Goal: Information Seeking & Learning: Learn about a topic

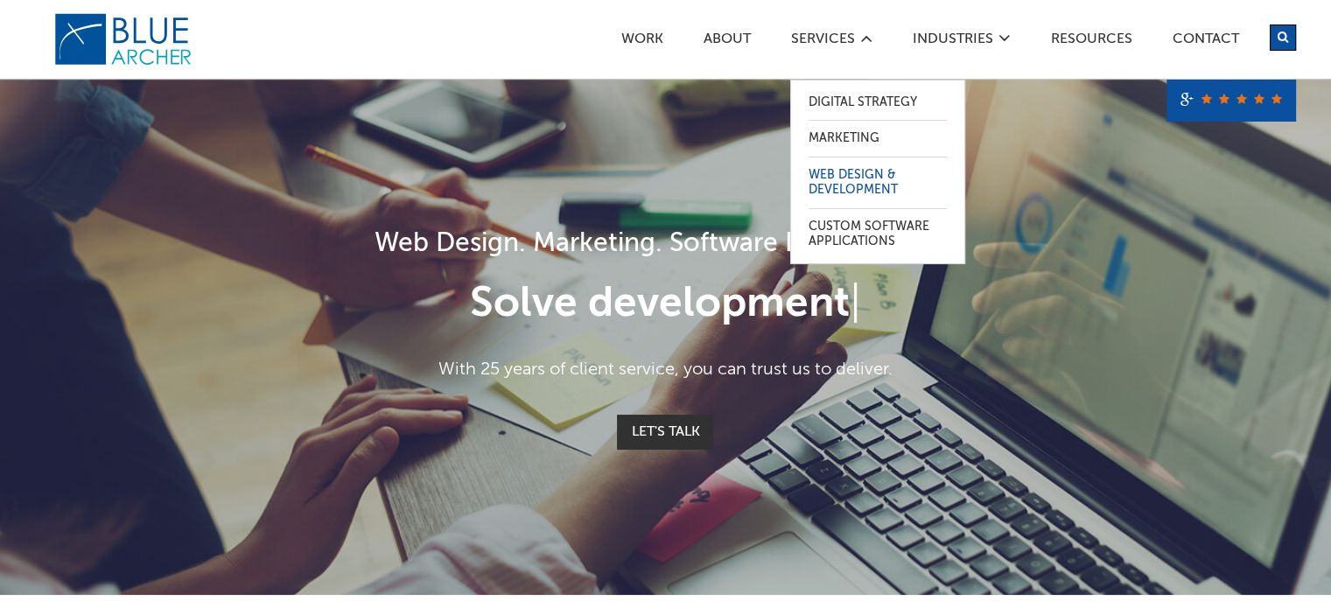
click at [821, 171] on link "Web Design & Development" at bounding box center [877, 182] width 138 height 51
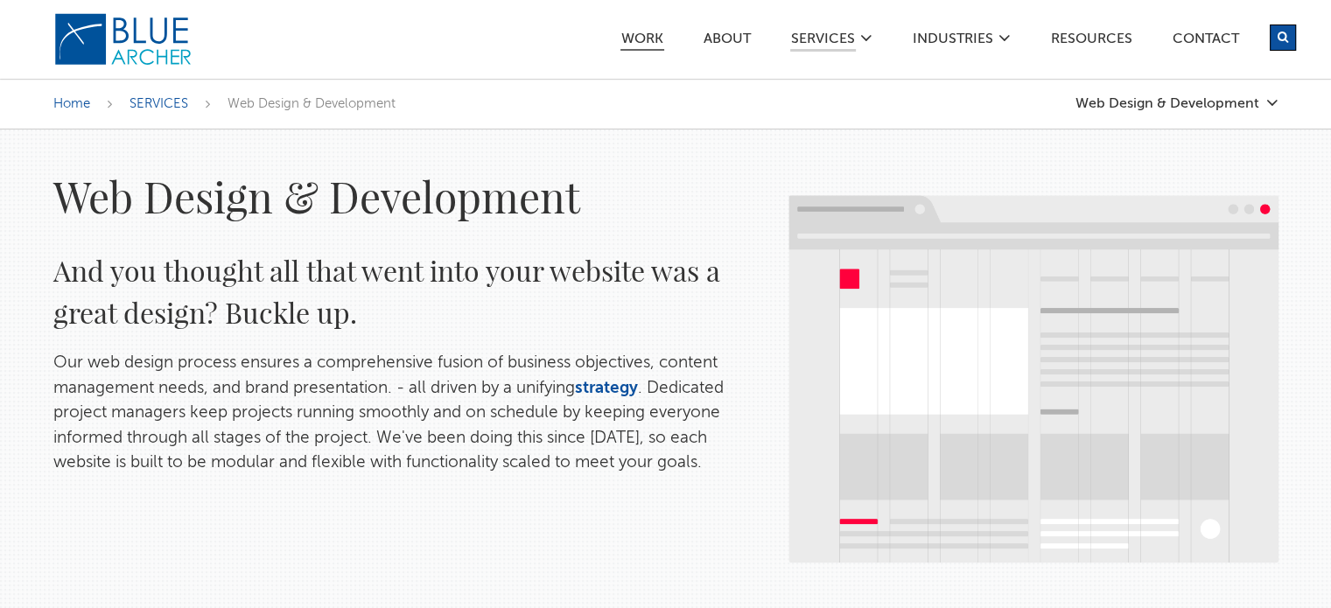
click at [648, 35] on link "Work" at bounding box center [642, 41] width 44 height 18
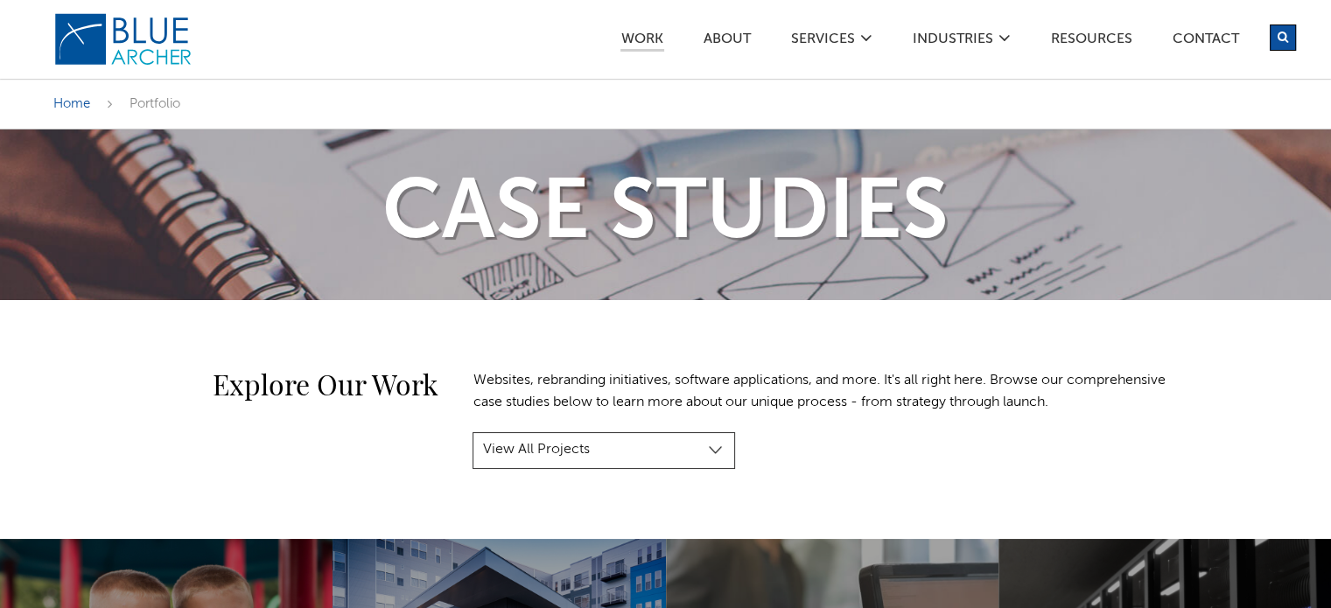
click at [633, 450] on select "View All Projects Manufacturing & Industrial Construction, Real Estate & Engine…" at bounding box center [603, 450] width 262 height 37
select select "project-category-health-wellness"
click at [472, 432] on select "View All Projects Manufacturing & Industrial Construction, Real Estate & Engine…" at bounding box center [603, 450] width 262 height 37
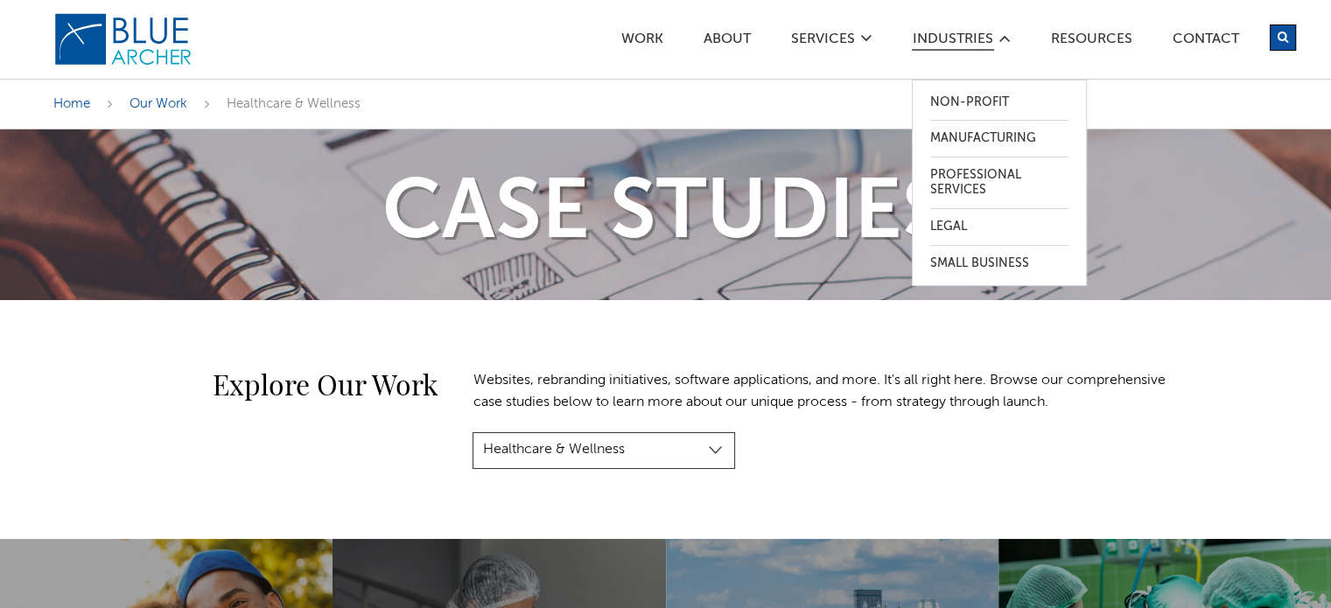
click at [955, 42] on link "Industries" at bounding box center [953, 41] width 82 height 18
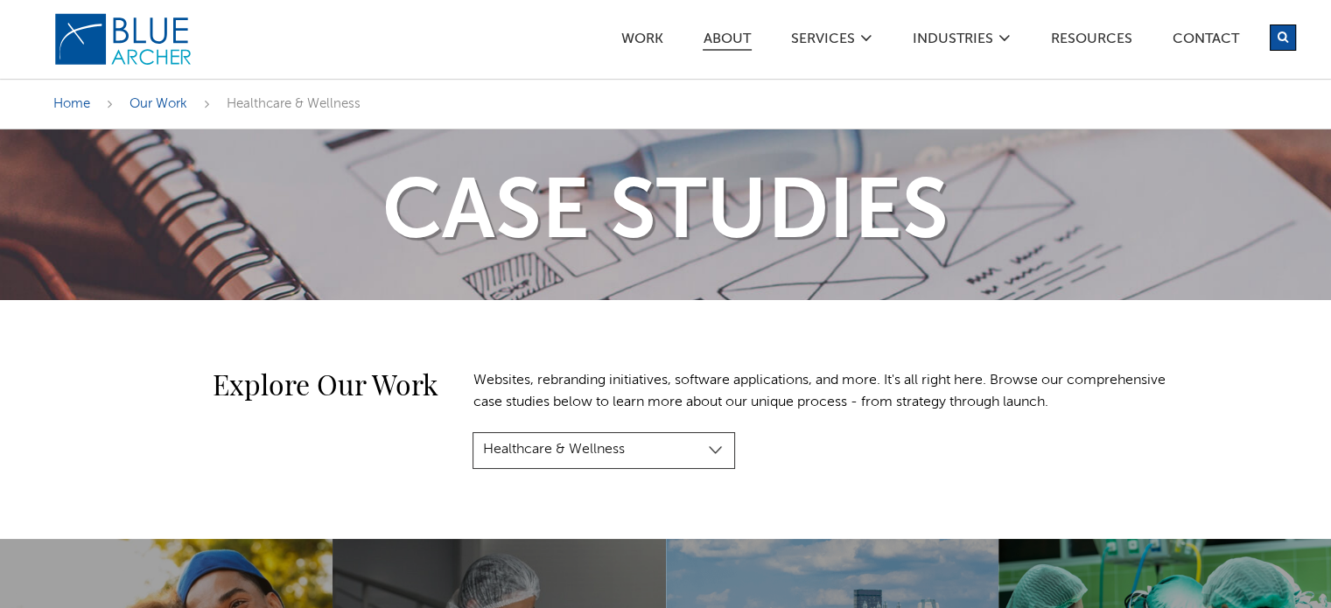
click at [729, 32] on link "ABOUT" at bounding box center [727, 41] width 49 height 18
